Goal: Information Seeking & Learning: Learn about a topic

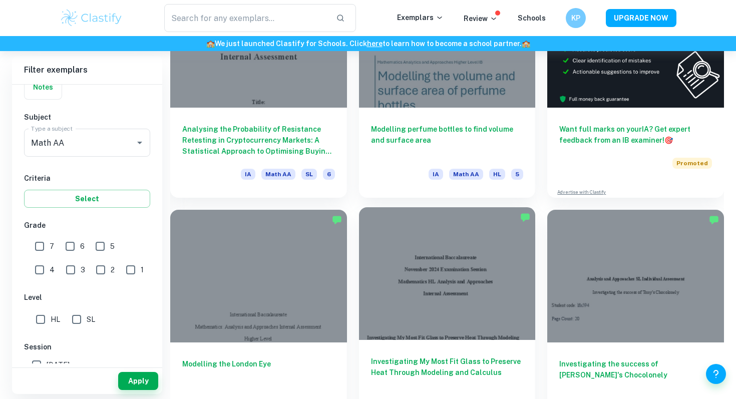
scroll to position [367, 0]
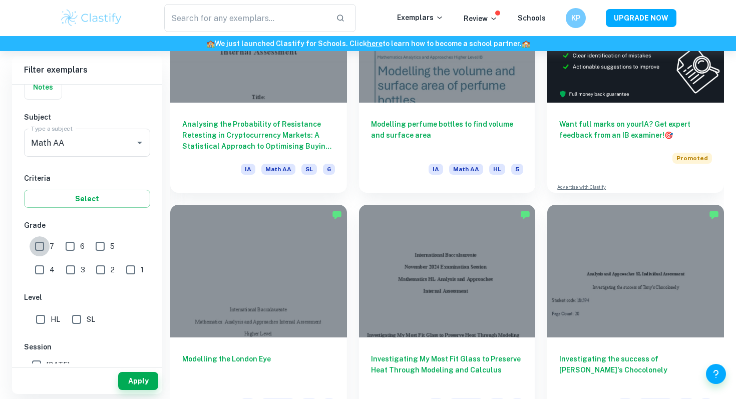
click at [48, 248] on input "7" at bounding box center [40, 246] width 20 height 20
checkbox input "true"
click at [127, 382] on button "Apply" at bounding box center [138, 381] width 40 height 18
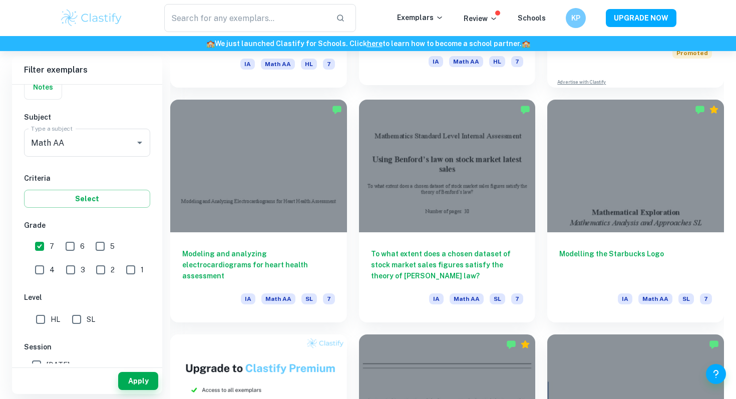
scroll to position [471, 0]
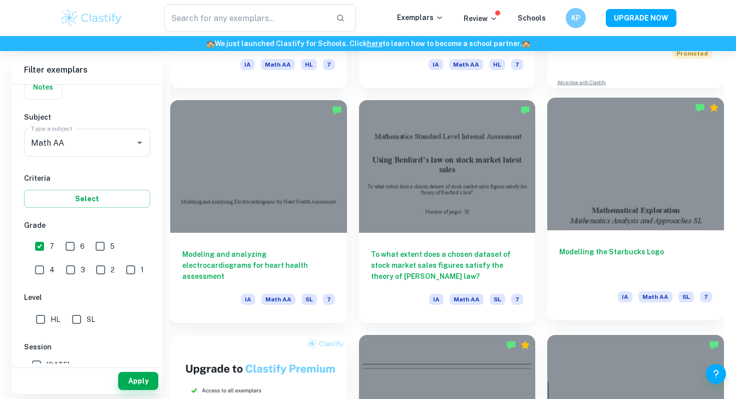
click at [562, 250] on h6 "Modelling the Starbucks Logo" at bounding box center [635, 262] width 153 height 33
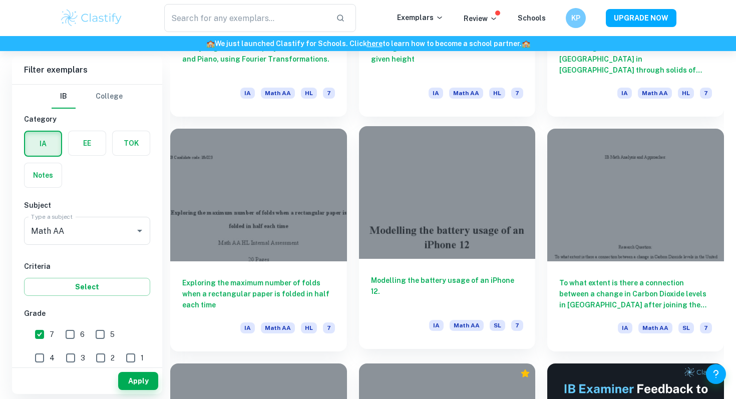
scroll to position [3724, 0]
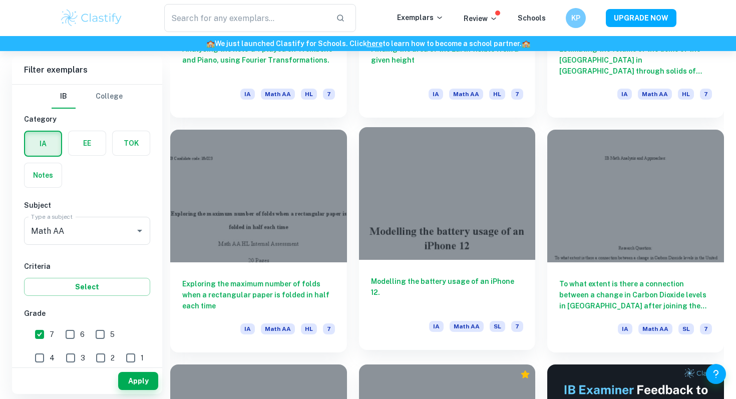
click at [381, 270] on div "Modelling the battery usage of an iPhone 12. IA Math AA SL 7" at bounding box center [447, 305] width 177 height 90
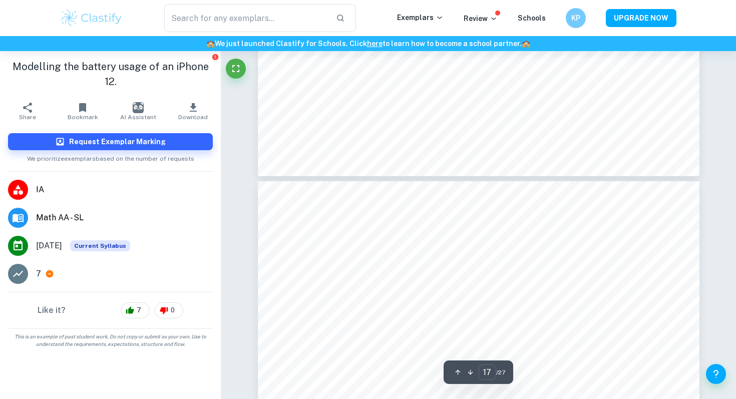
scroll to position [9593, 0]
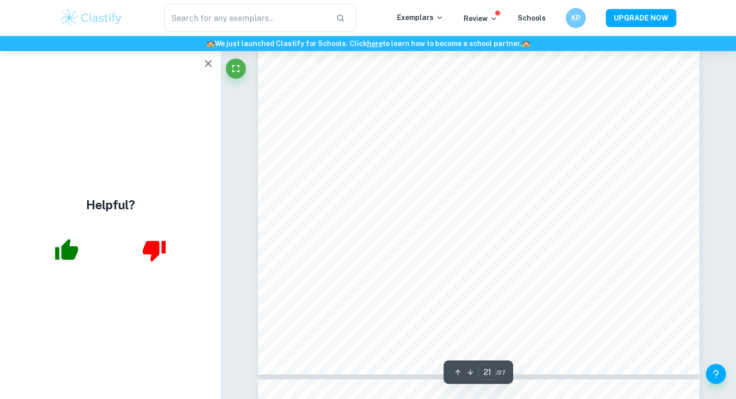
type input "22"
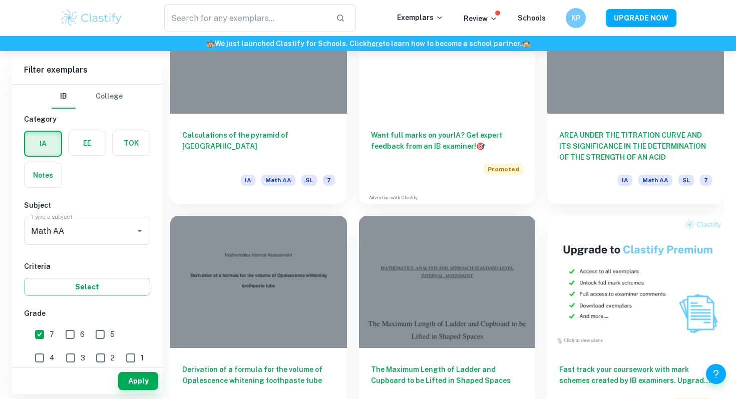
scroll to position [2813, 0]
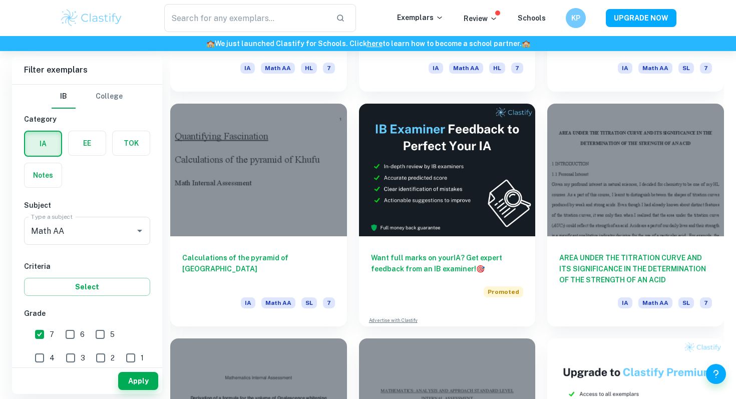
click at [75, 329] on input "6" at bounding box center [70, 334] width 20 height 20
checkbox input "true"
click at [149, 378] on button "Apply" at bounding box center [138, 381] width 40 height 18
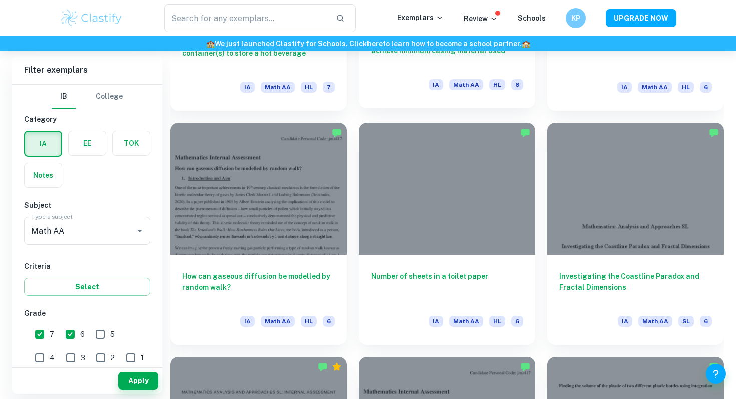
scroll to position [7249, 0]
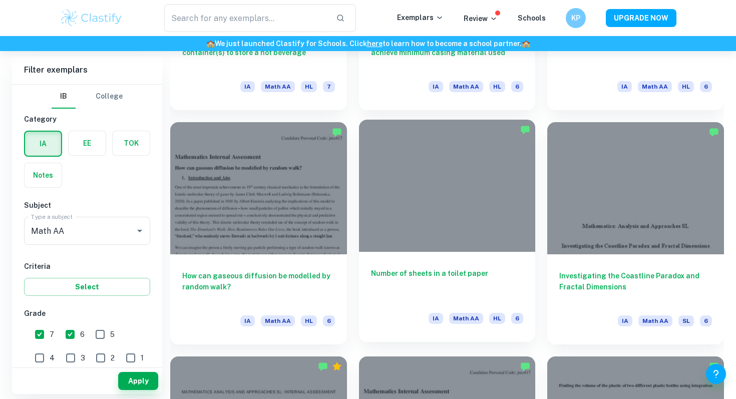
click at [455, 286] on h6 "Number of sheets in a toilet paper" at bounding box center [447, 284] width 153 height 33
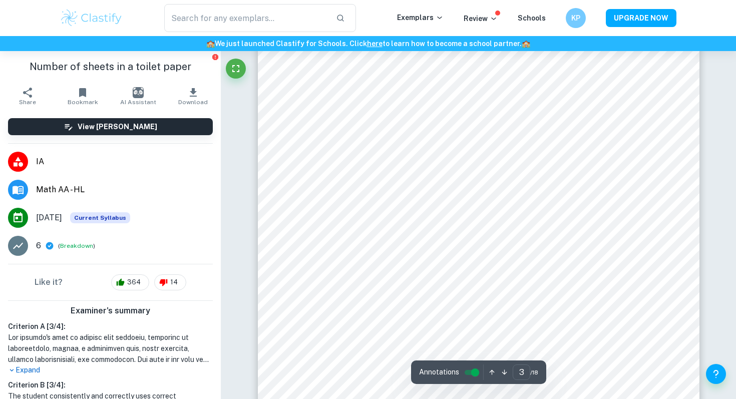
scroll to position [1483, 0]
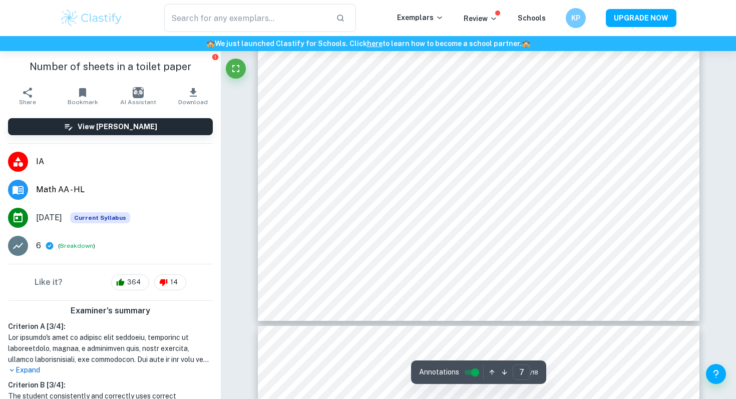
type input "8"
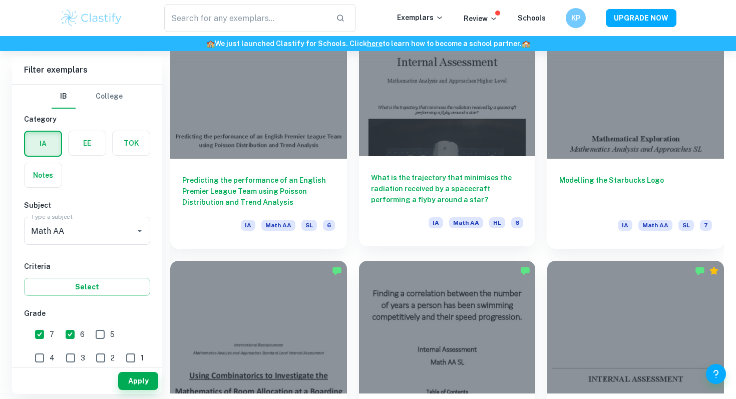
scroll to position [3596, 0]
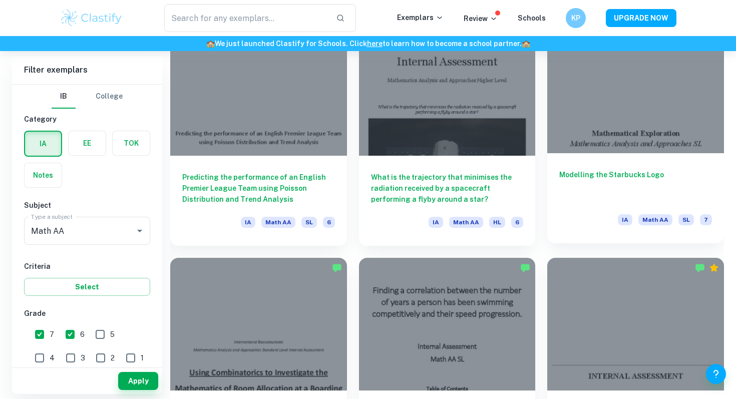
click at [594, 179] on h6 "Modelling the Starbucks Logo" at bounding box center [635, 185] width 153 height 33
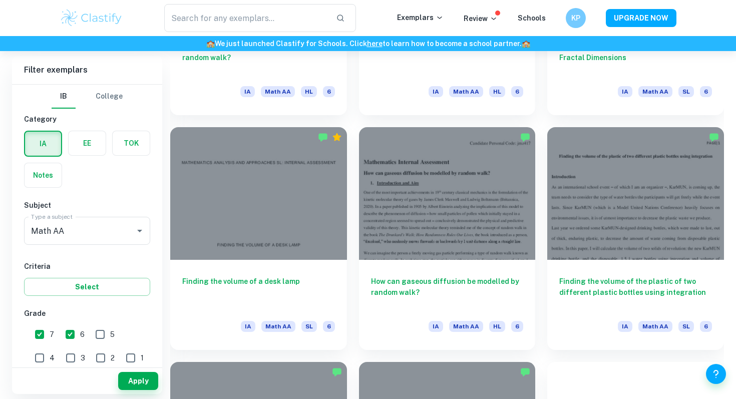
scroll to position [7488, 0]
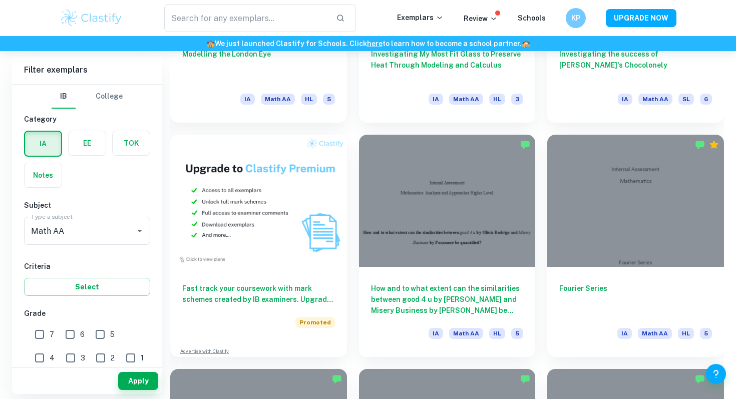
scroll to position [674, 0]
